Goal: Find specific page/section: Find specific page/section

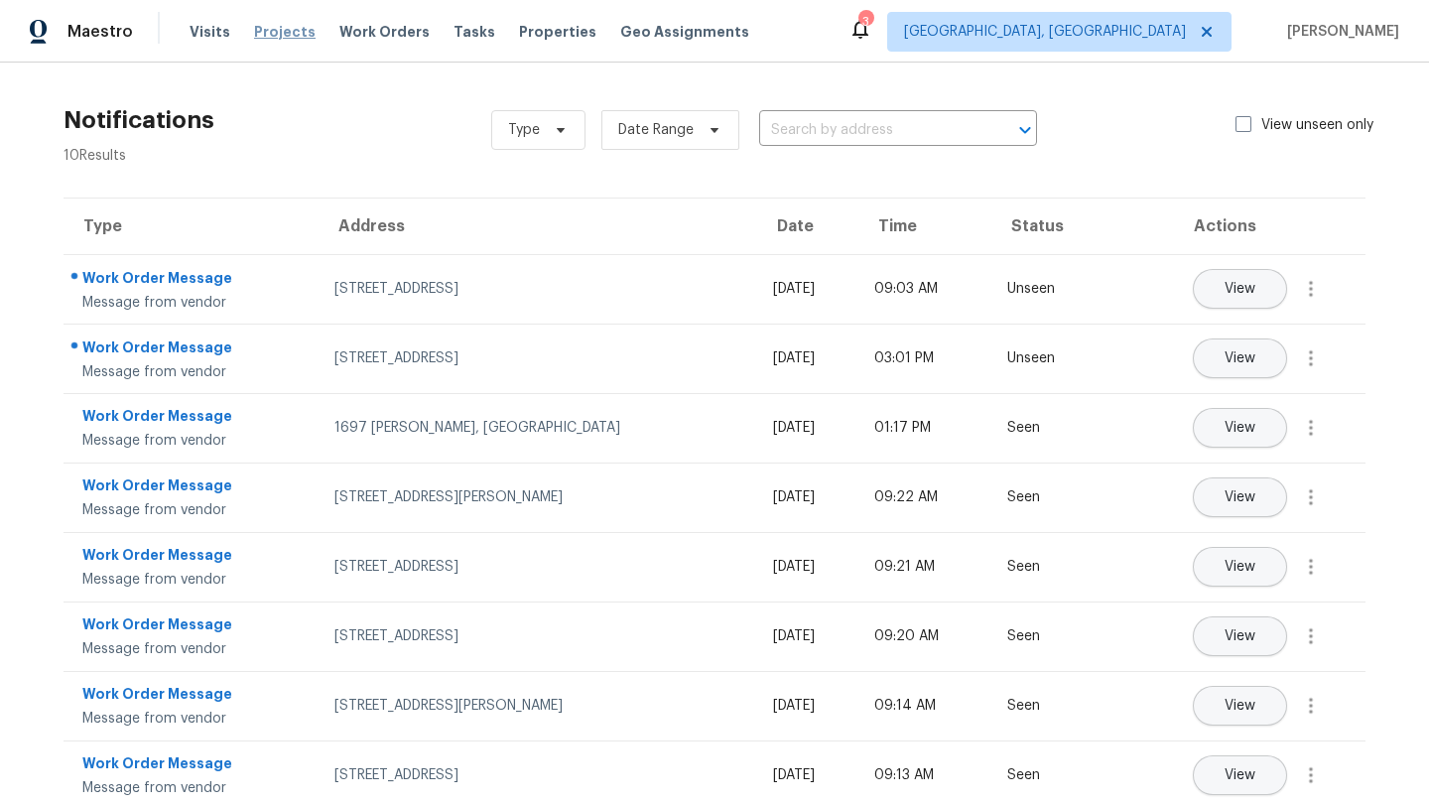
click at [261, 37] on span "Projects" at bounding box center [285, 32] width 62 height 20
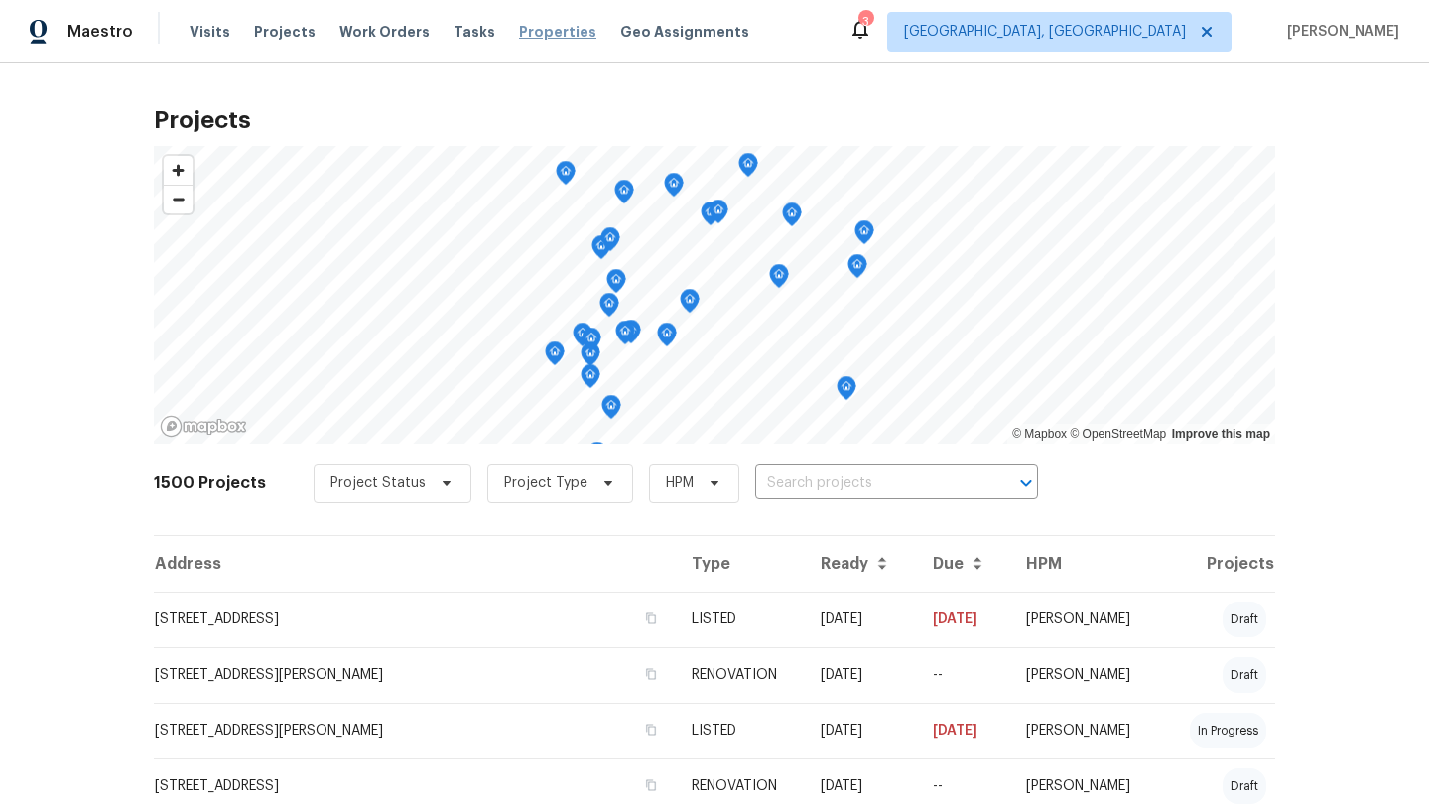
click at [540, 33] on span "Properties" at bounding box center [557, 32] width 77 height 20
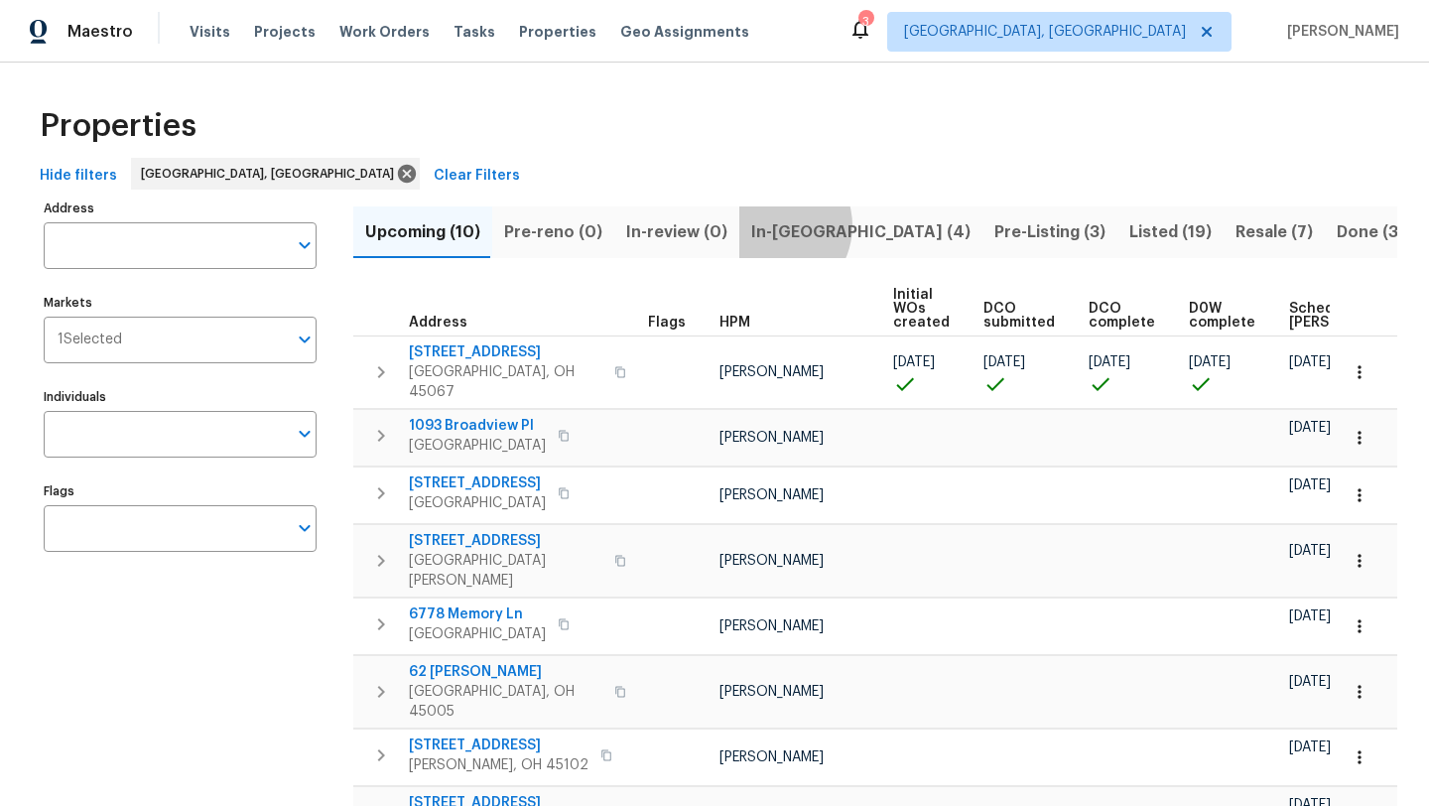
click at [761, 225] on span "In-[GEOGRAPHIC_DATA] (4)" at bounding box center [860, 232] width 219 height 28
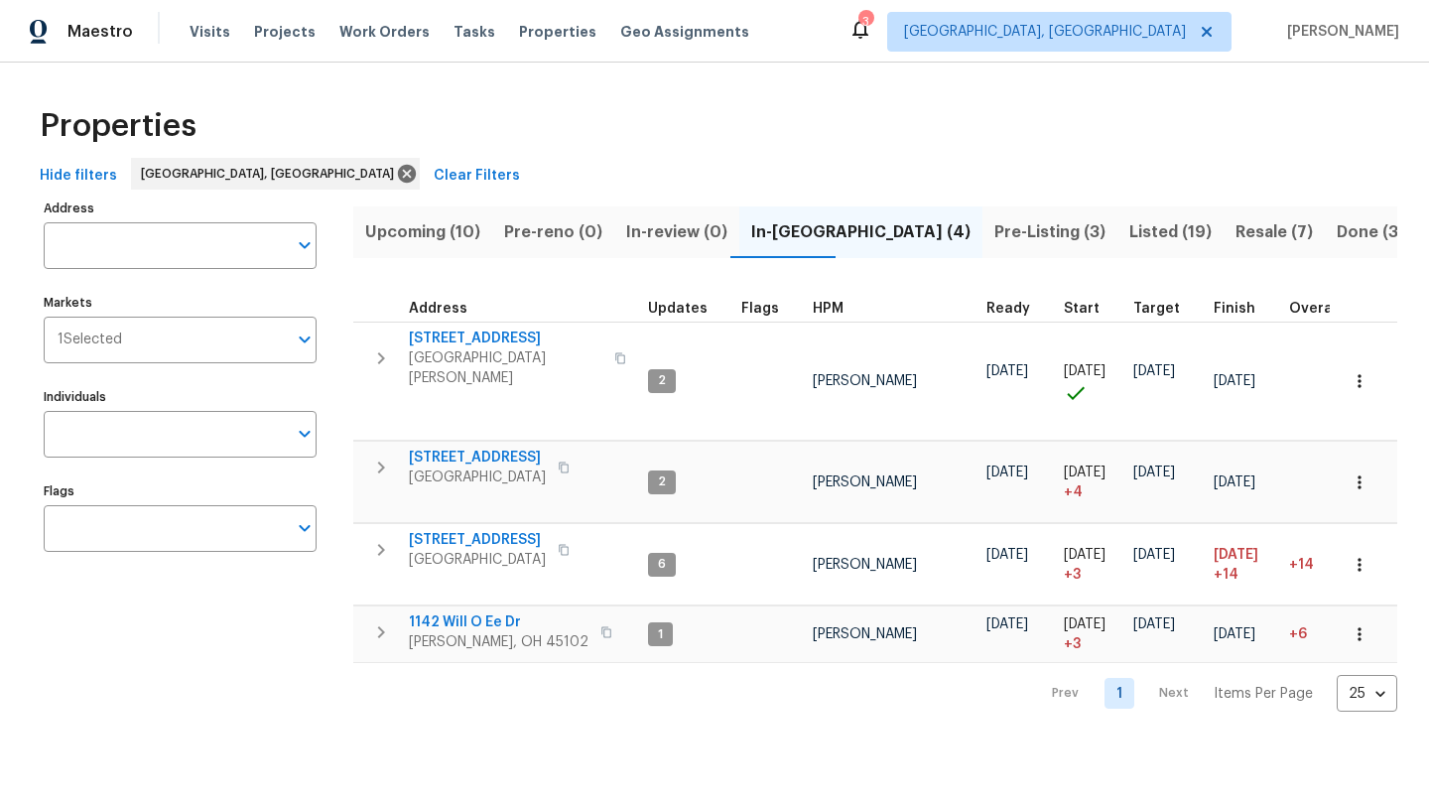
click at [994, 224] on span "Pre-Listing (3)" at bounding box center [1049, 232] width 111 height 28
